Goal: Task Accomplishment & Management: Manage account settings

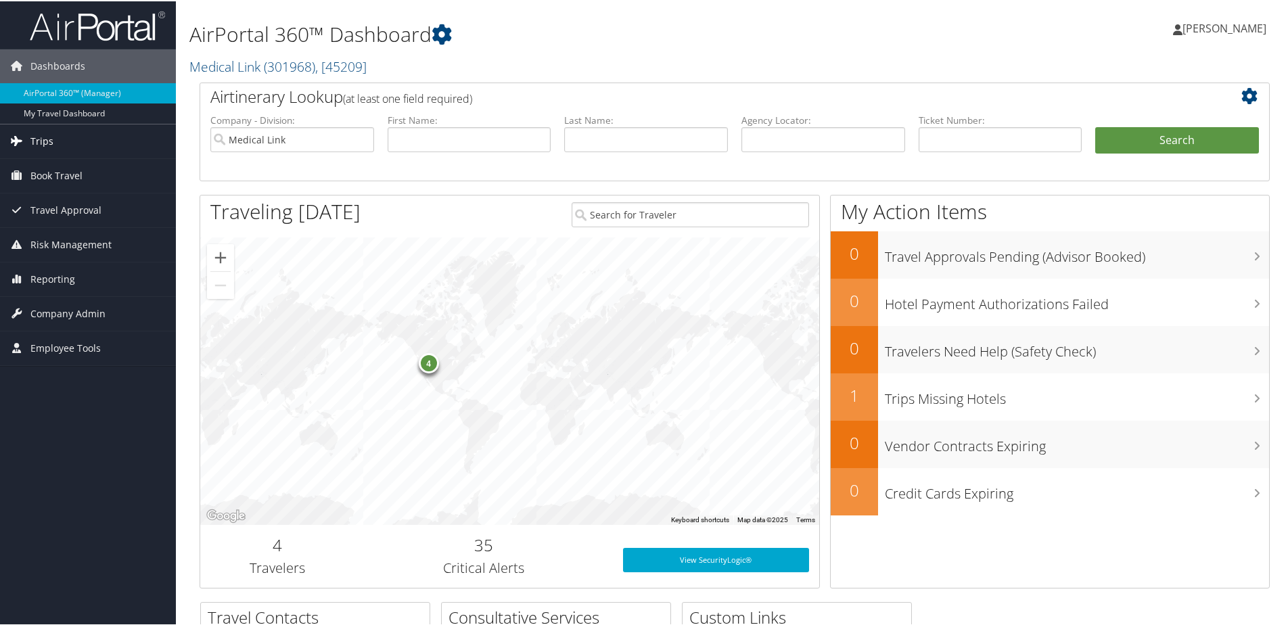
click at [85, 145] on link "Trips" at bounding box center [88, 140] width 176 height 34
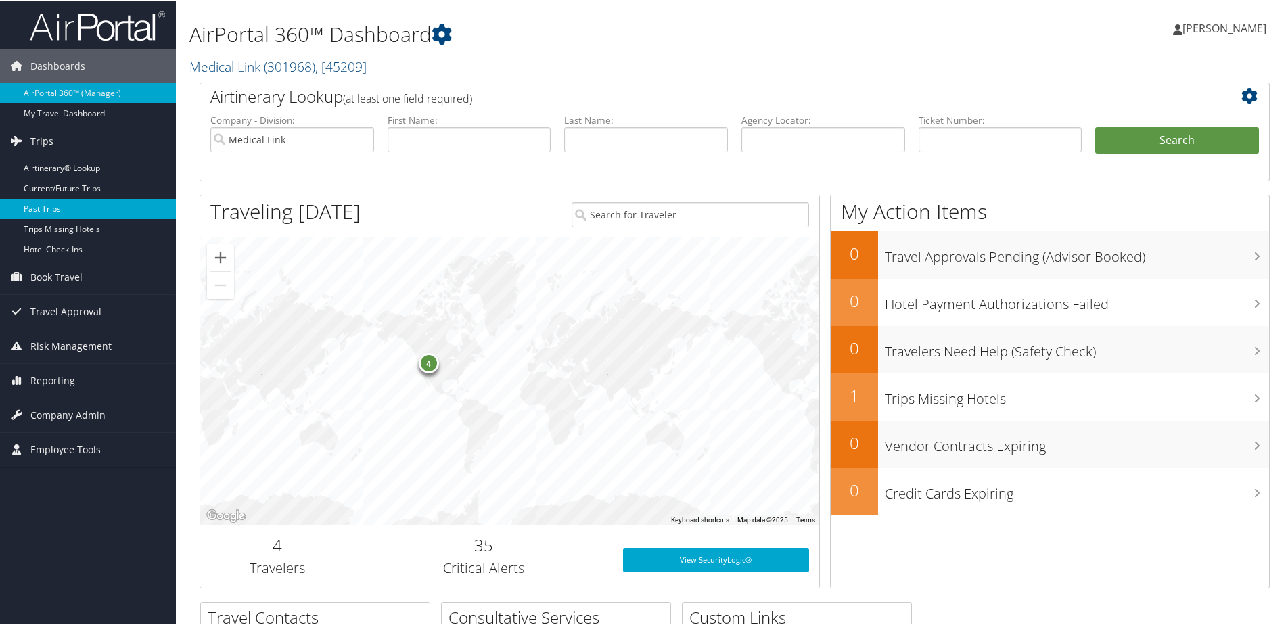
click at [53, 204] on link "Past Trips" at bounding box center [88, 208] width 176 height 20
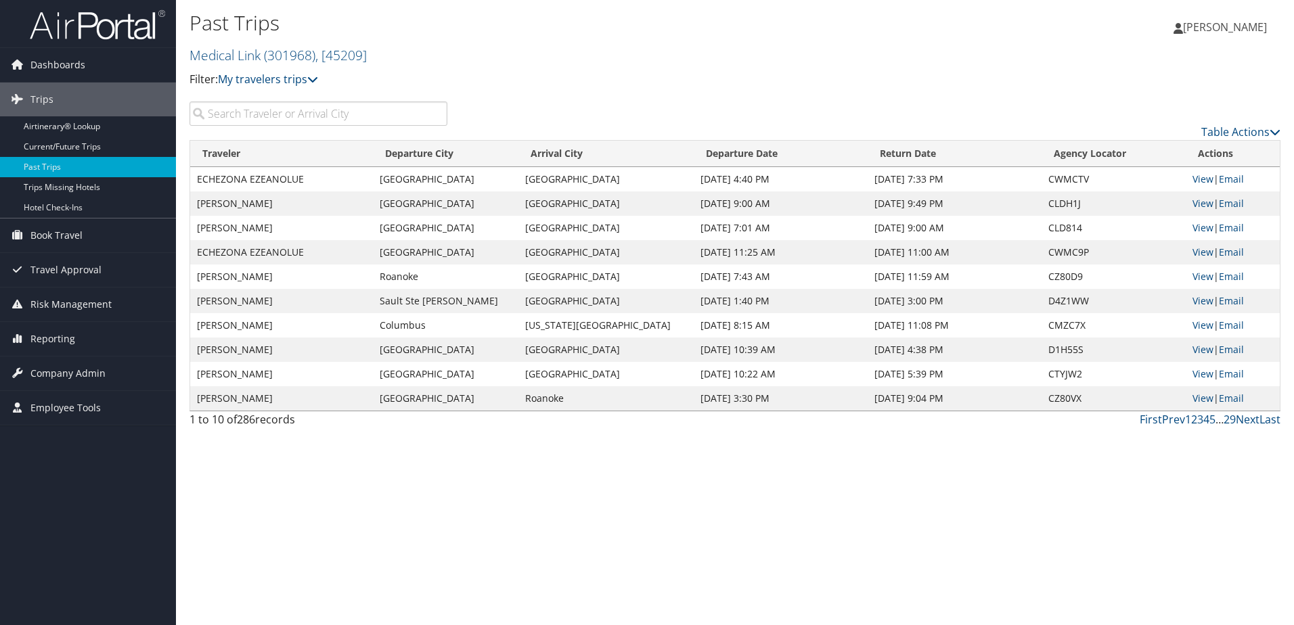
click at [298, 113] on input "search" at bounding box center [318, 114] width 258 height 24
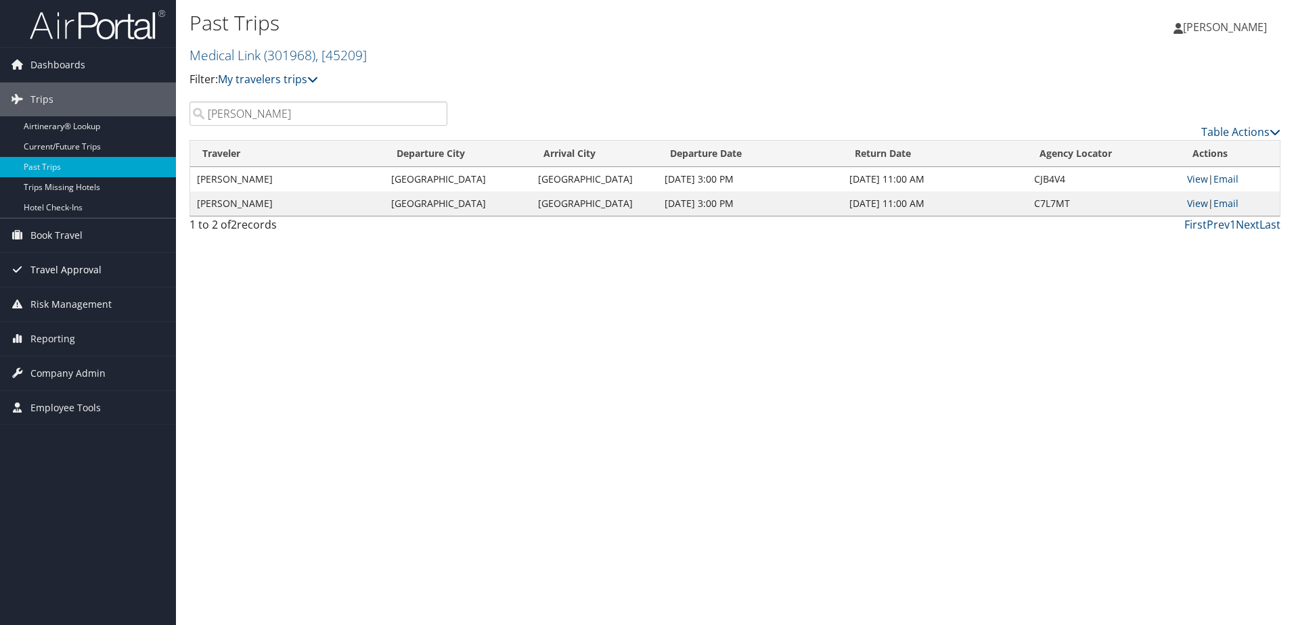
type input "walker"
click at [379, 294] on div "Past Trips Medical Link ( 301968 ) , [ 45209 ] Medical Link Medical Link, [4520…" at bounding box center [735, 312] width 1118 height 625
